Goal: Task Accomplishment & Management: Complete application form

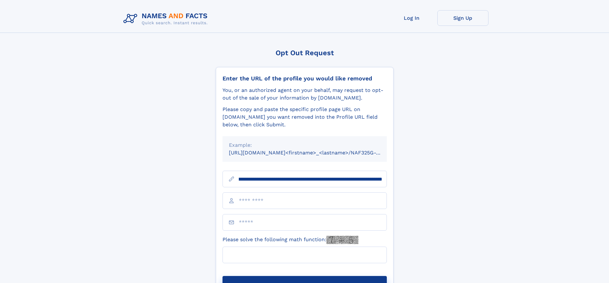
scroll to position [0, 83]
type input "**********"
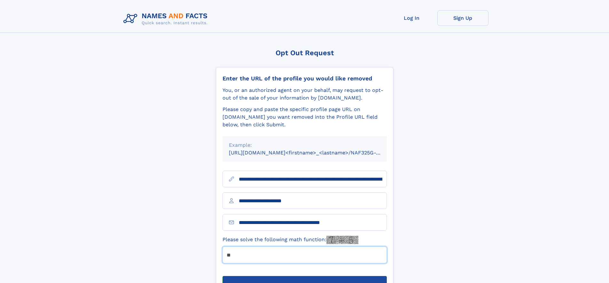
type input "**"
click at [304, 276] on button "Submit Opt Out Request" at bounding box center [304, 286] width 164 height 20
